Goal: Book appointment/travel/reservation

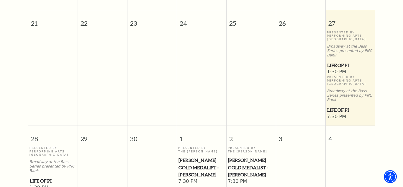
scroll to position [253, 0]
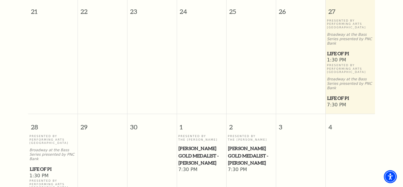
click at [396, 24] on div "September 2025 Sunday Monday Tuesday Wednesday Thursday Friday Saturday 1 2 3 4…" at bounding box center [201, 55] width 403 height 347
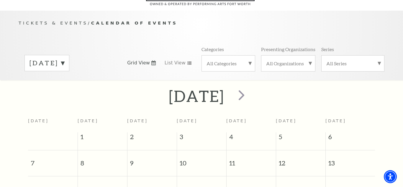
scroll to position [46, 0]
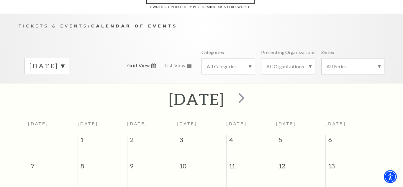
click at [289, 64] on div "All Organizations" at bounding box center [288, 66] width 54 height 16
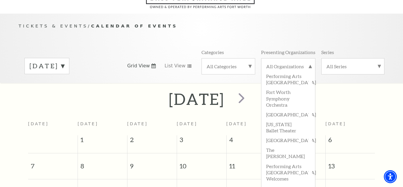
click at [352, 73] on div "[DATE] Grid View List View Categories All Categories Presenting Organizations A…" at bounding box center [202, 66] width 366 height 34
click at [242, 63] on label "All Categories" at bounding box center [228, 66] width 44 height 6
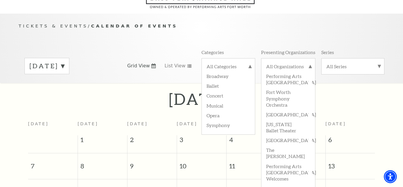
click at [256, 22] on p "Tickets & Events / Calendar of Events" at bounding box center [202, 25] width 366 height 7
click at [233, 80] on label "Ballet" at bounding box center [228, 85] width 44 height 10
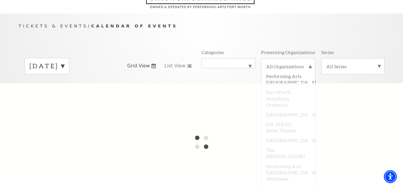
click at [233, 58] on div "All Categories Ballet" at bounding box center [228, 63] width 54 height 10
click at [231, 63] on label "All Categories" at bounding box center [228, 67] width 44 height 8
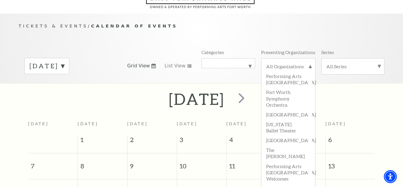
scroll to position [52, 0]
